Goal: Navigation & Orientation: Find specific page/section

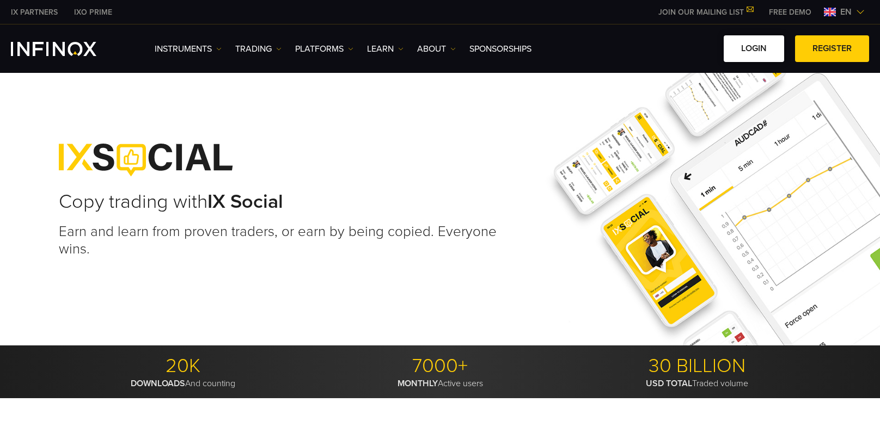
click at [765, 56] on link "LOGIN" at bounding box center [753, 48] width 60 height 27
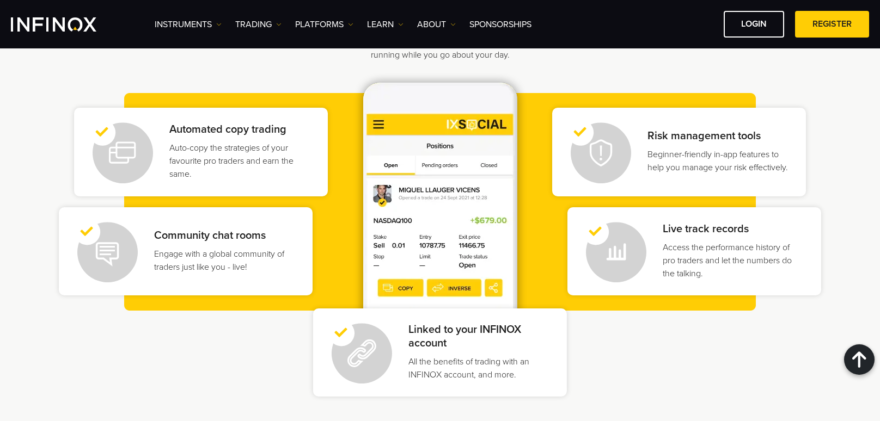
scroll to position [1050, 0]
